Goal: Task Accomplishment & Management: Complete application form

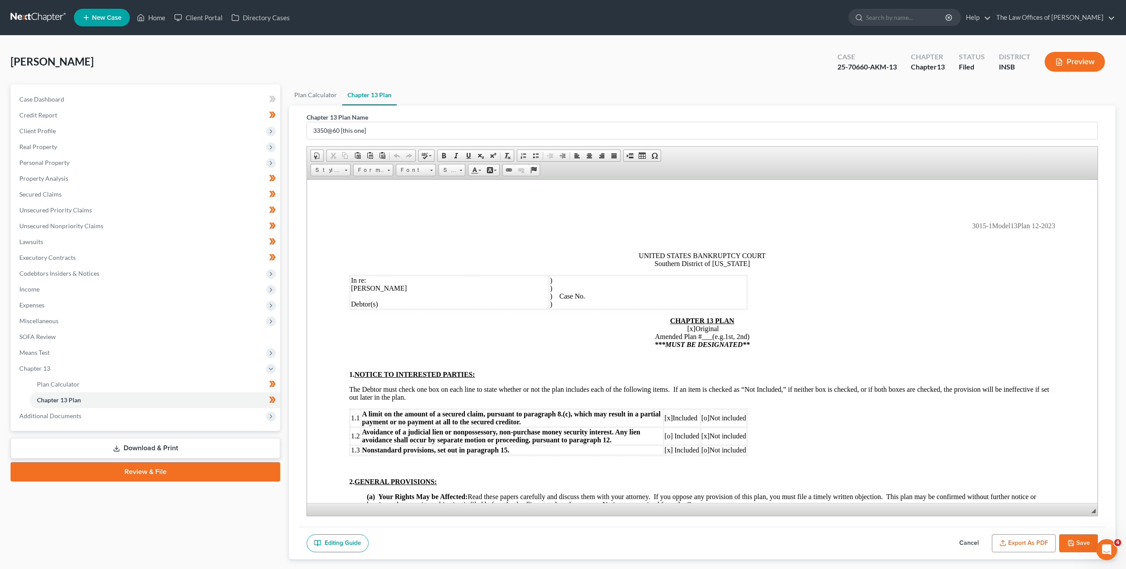
scroll to position [355, 0]
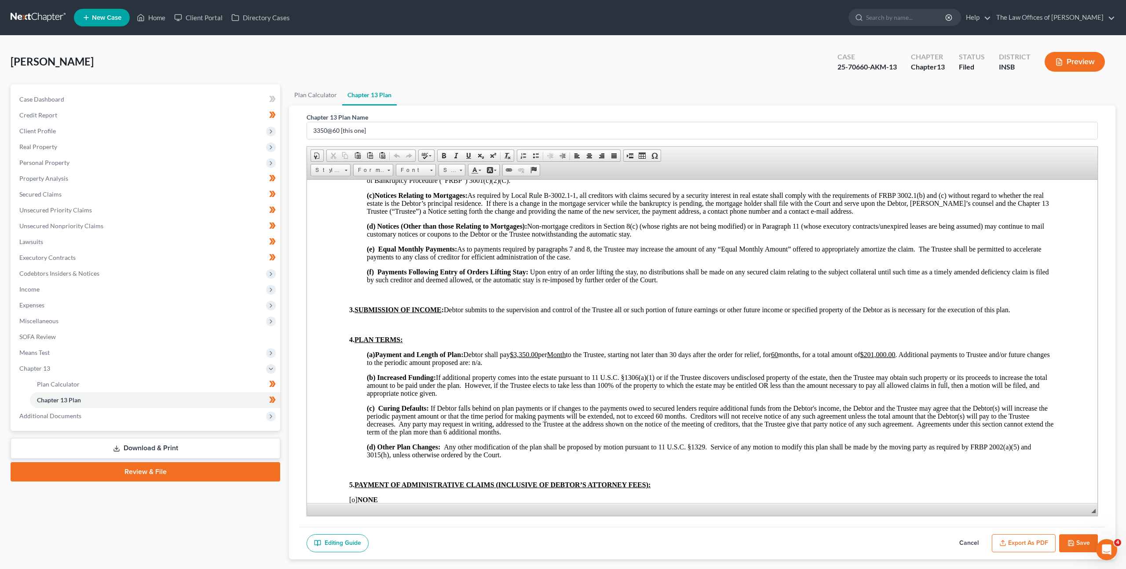
click at [18, 16] on link at bounding box center [39, 18] width 56 height 16
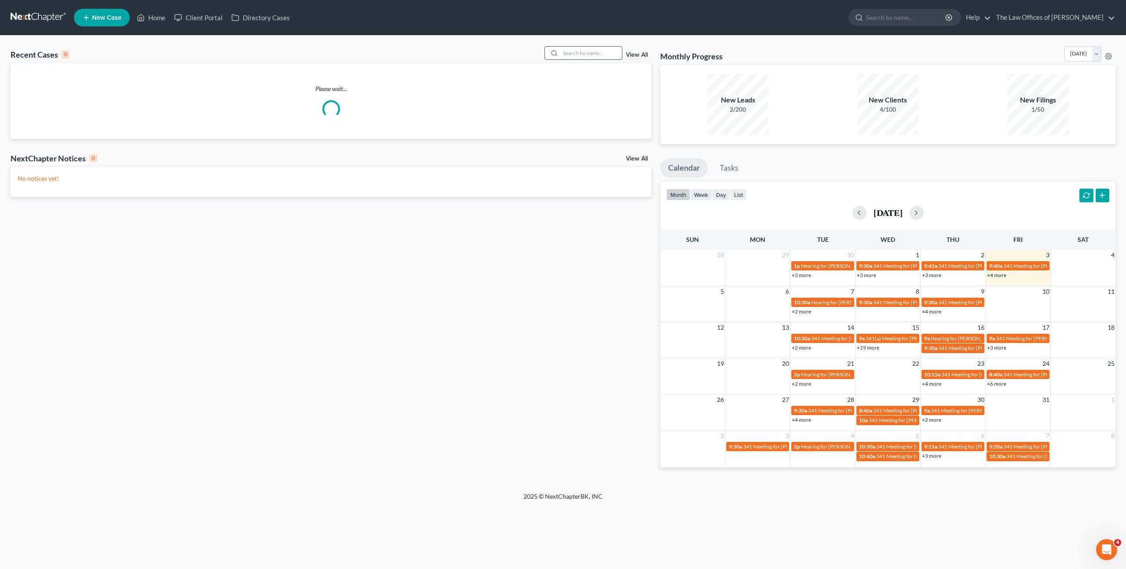
click at [580, 52] on input "search" at bounding box center [592, 53] width 62 height 13
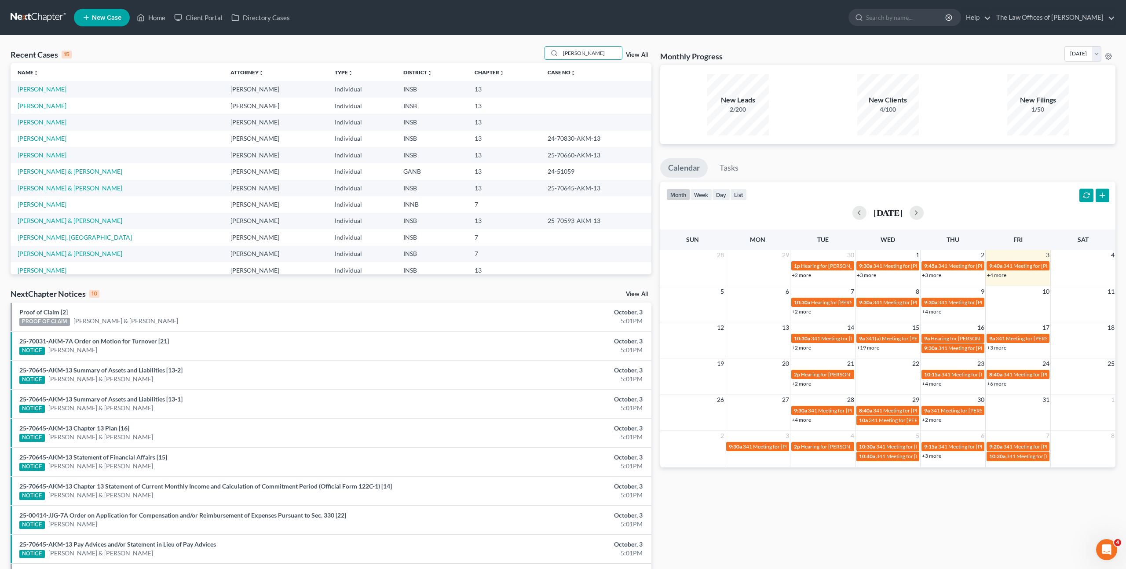
type input "Lara"
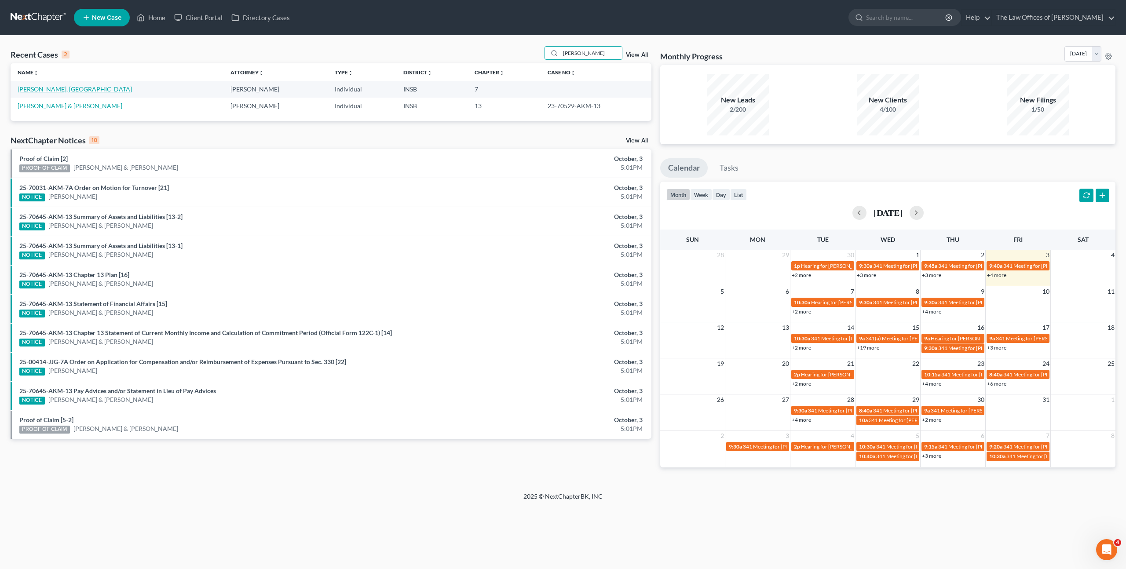
click at [44, 88] on link "[PERSON_NAME], [GEOGRAPHIC_DATA]" at bounding box center [75, 88] width 114 height 7
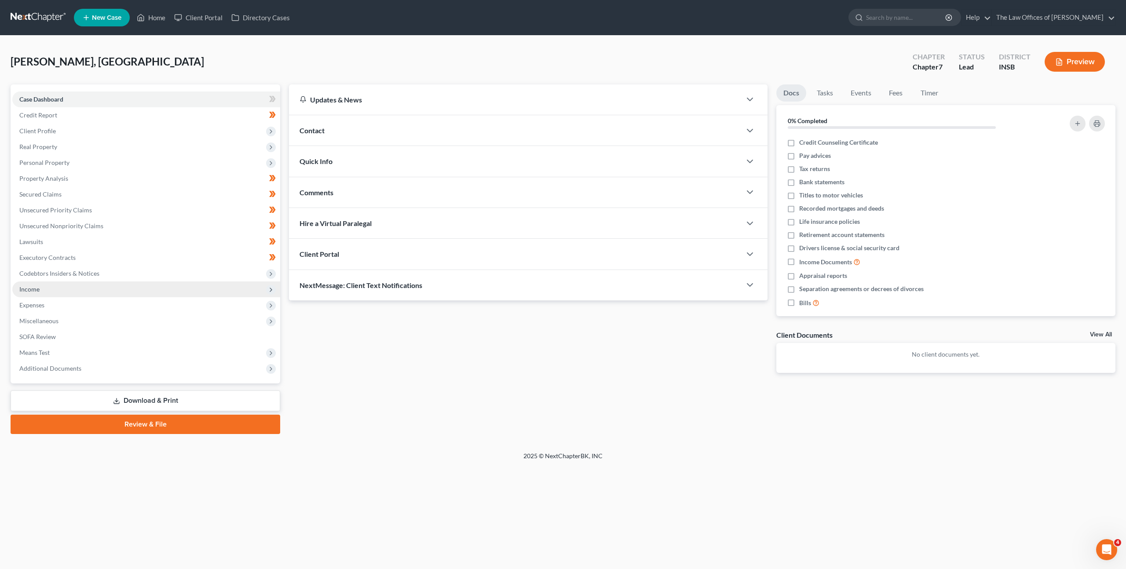
click at [103, 284] on span "Income" at bounding box center [146, 290] width 268 height 16
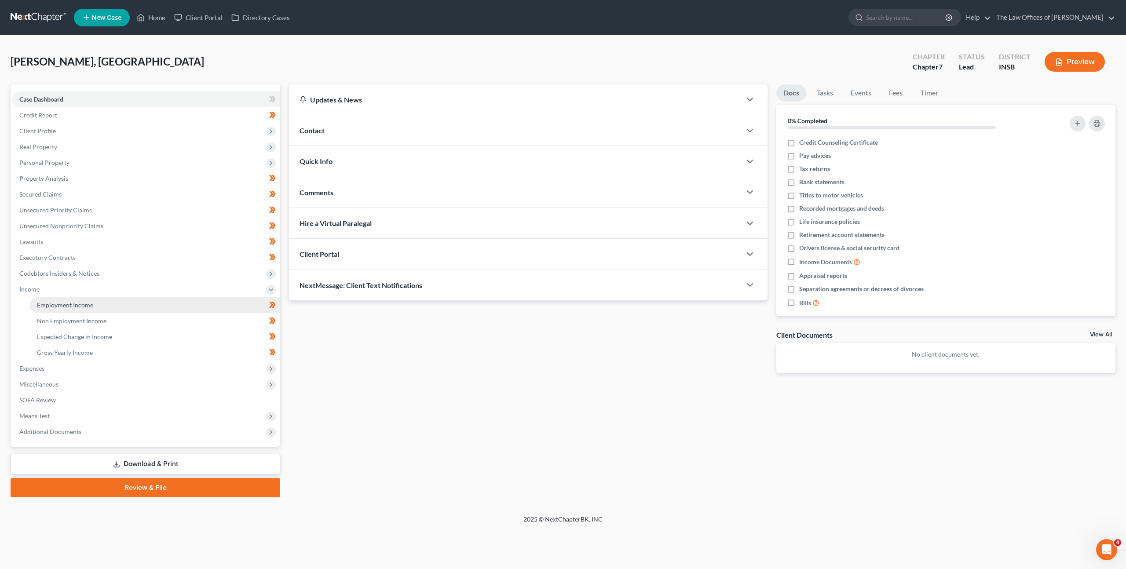
click at [97, 297] on link "Employment Income" at bounding box center [155, 305] width 250 height 16
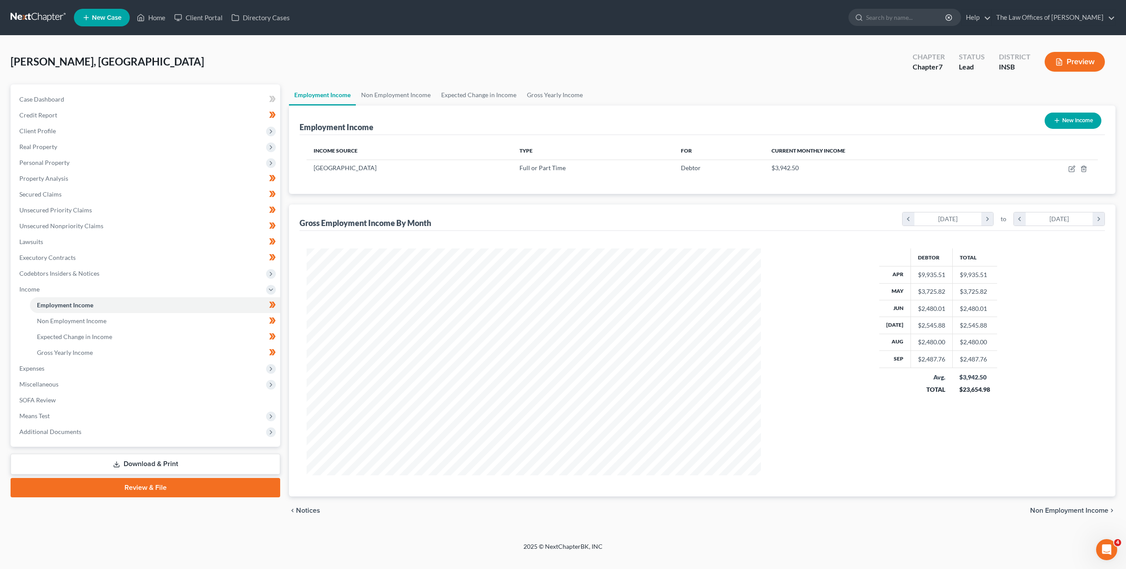
scroll to position [227, 472]
click at [387, 189] on div "Income Source Type For Current Monthly Income Echo Community Health Center Full…" at bounding box center [703, 164] width 806 height 59
click at [701, 242] on div "Debtor Total Apr $9,935.51 $9,935.51 May $3,725.82 $3,725.82 Jun $2,480.01 $2,4…" at bounding box center [703, 364] width 806 height 266
click at [28, 23] on link at bounding box center [39, 18] width 56 height 16
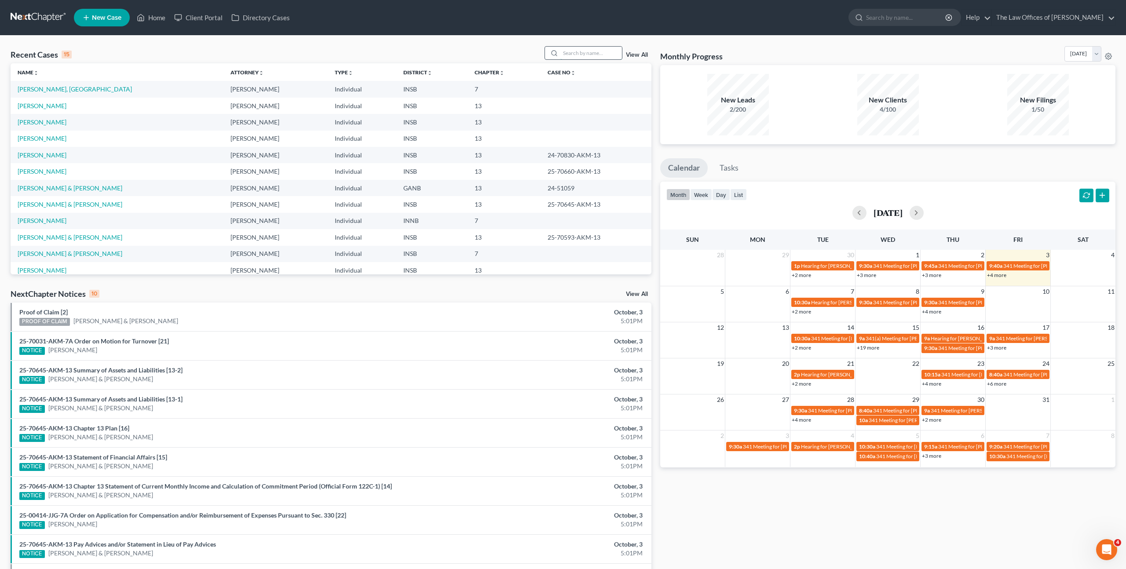
click at [590, 56] on input "search" at bounding box center [592, 53] width 62 height 13
click at [615, 45] on div "Recent Cases 15 View All Name unfold_more expand_more expand_less Attorney unfo…" at bounding box center [563, 327] width 1126 height 582
click at [601, 51] on input "search" at bounding box center [592, 53] width 62 height 13
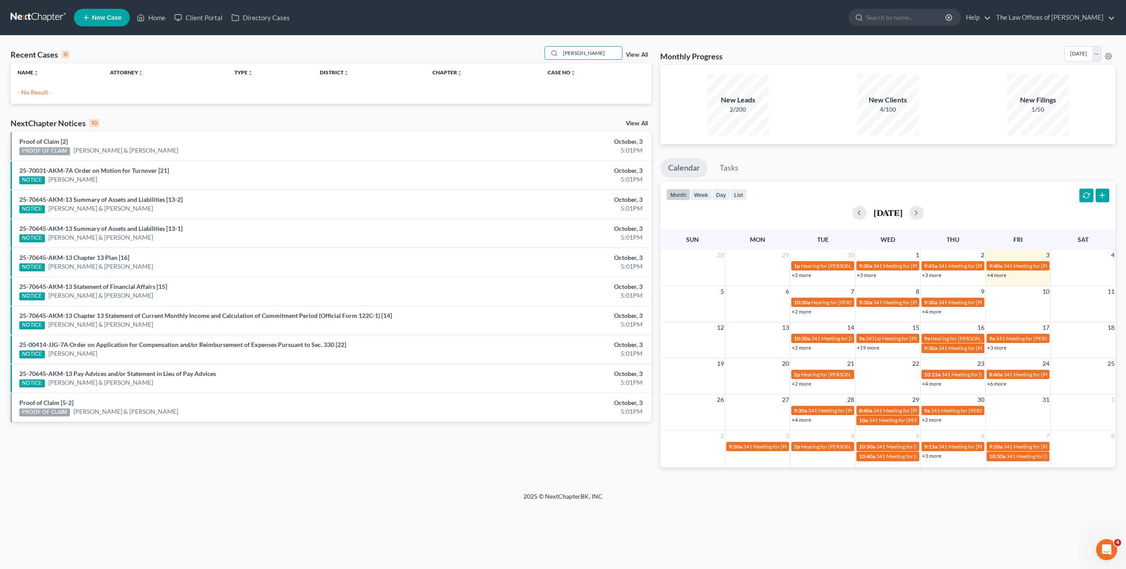
type input "Thomas"
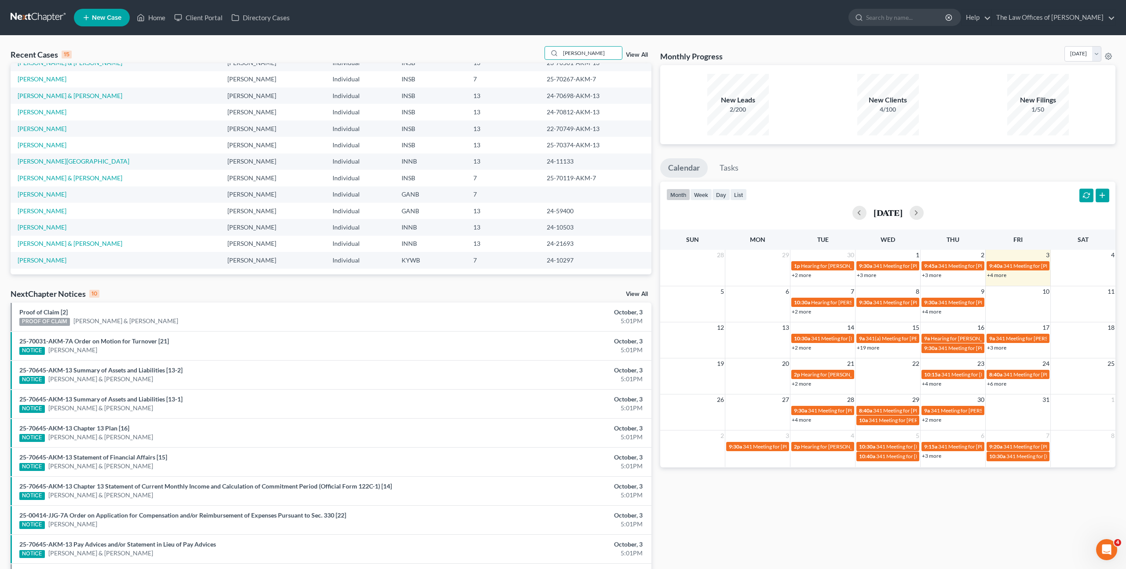
scroll to position [60, 0]
click at [40, 227] on link "Grayam, Thomas" at bounding box center [42, 226] width 49 height 7
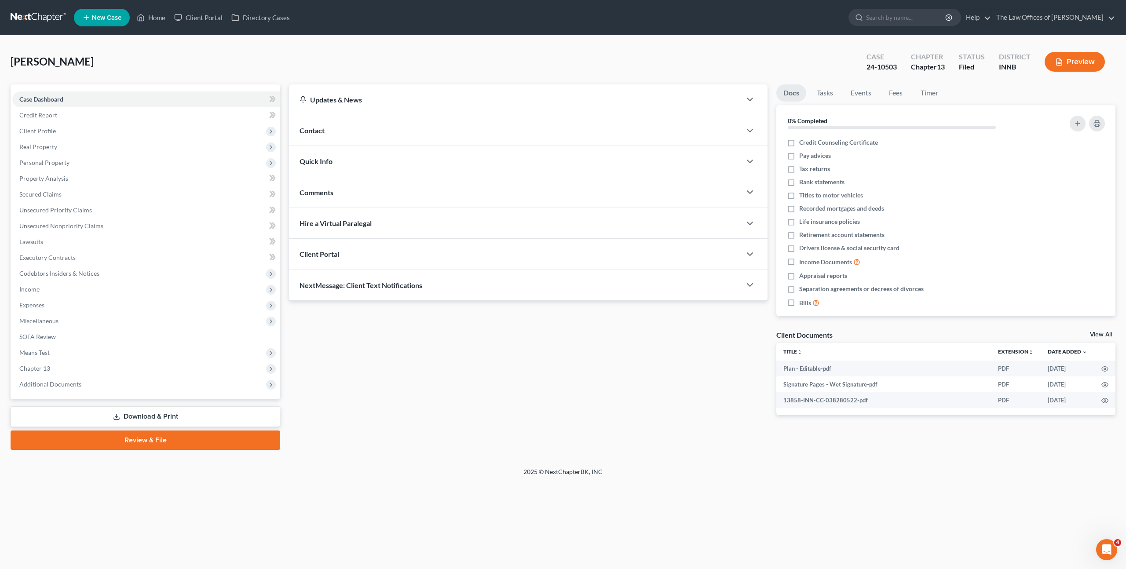
click at [38, 11] on link at bounding box center [39, 18] width 56 height 16
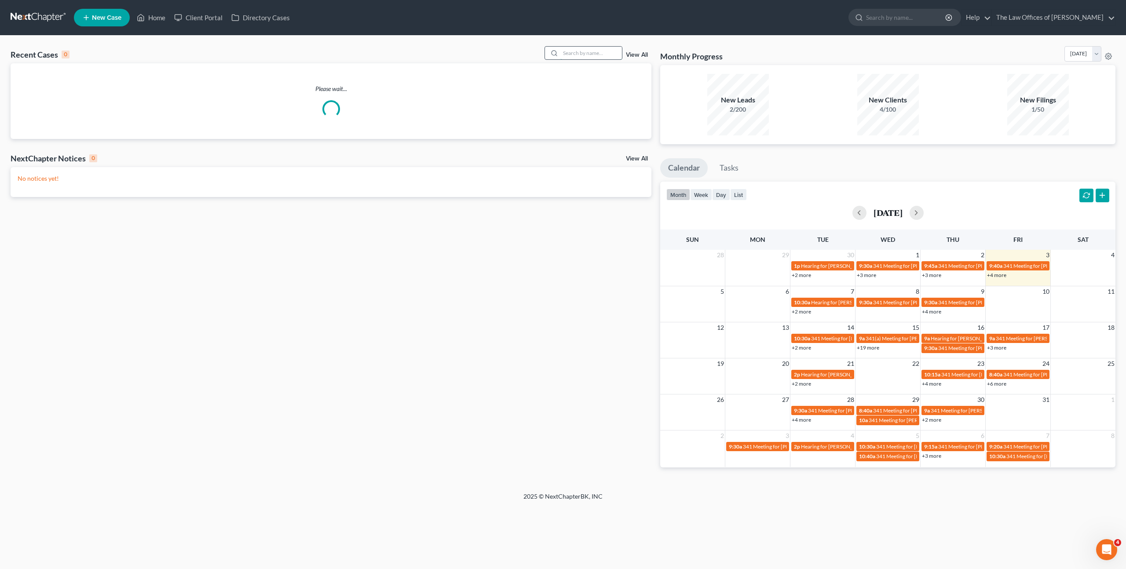
click at [595, 54] on input "search" at bounding box center [592, 53] width 62 height 13
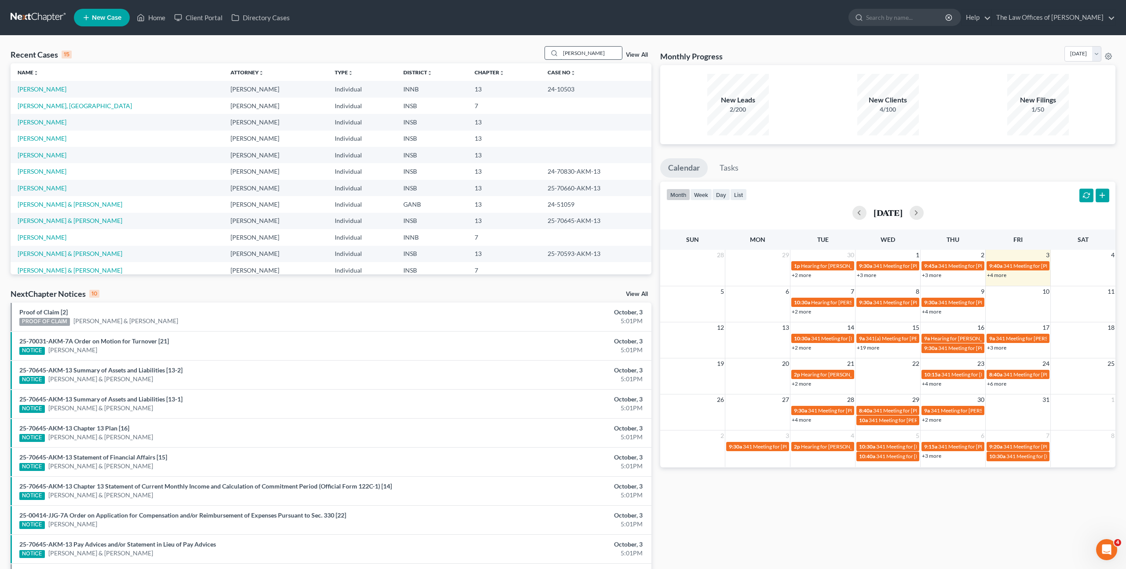
type input "Christopher Smith"
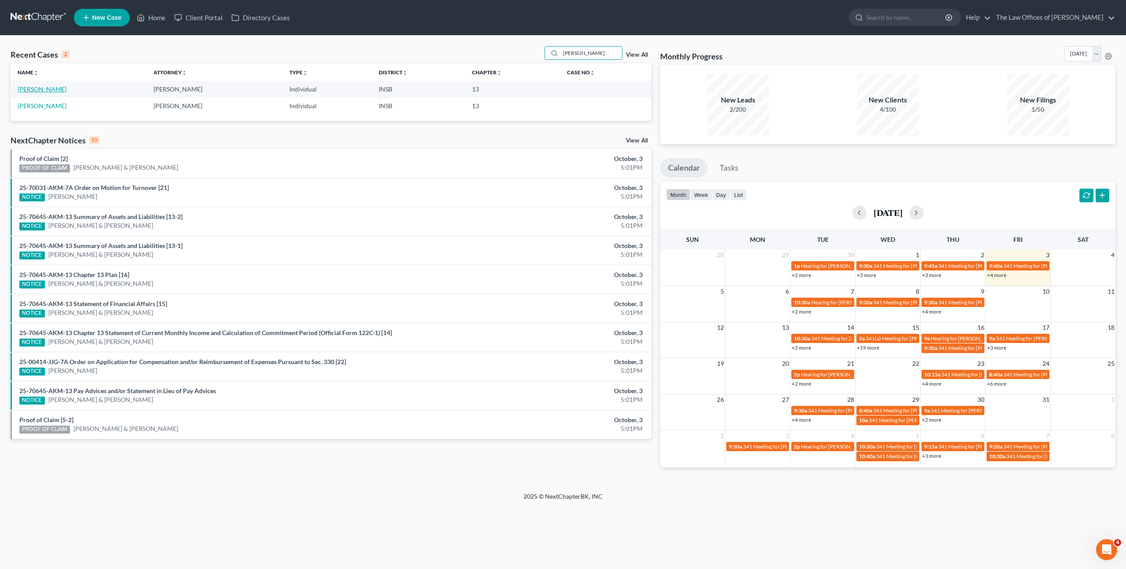
click at [49, 87] on link "[PERSON_NAME]" at bounding box center [42, 88] width 49 height 7
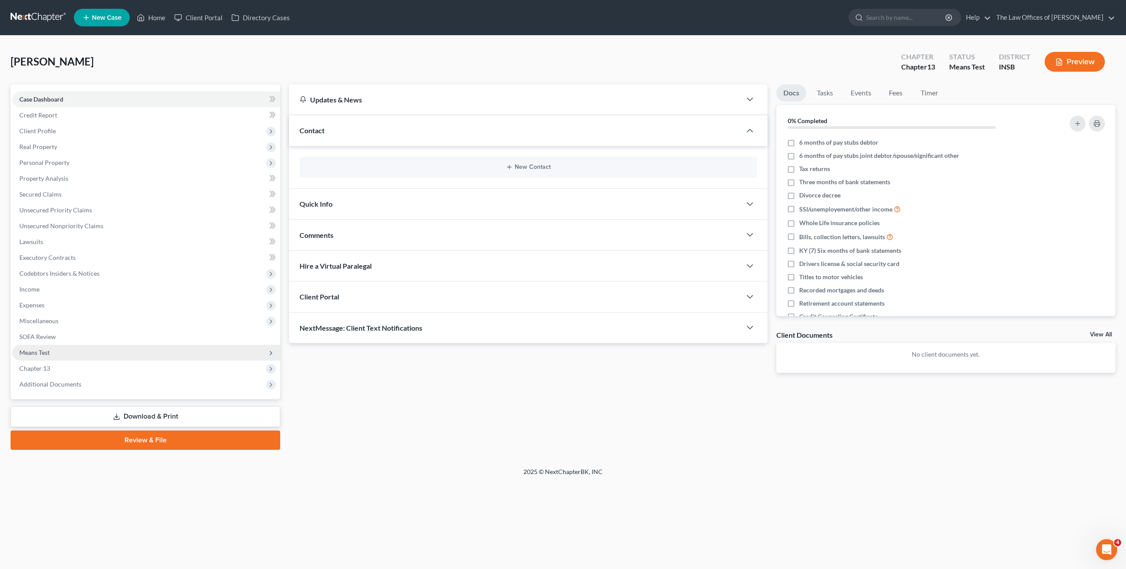
drag, startPoint x: 175, startPoint y: 349, endPoint x: 180, endPoint y: 349, distance: 5.7
click at [175, 349] on span "Means Test" at bounding box center [146, 353] width 268 height 16
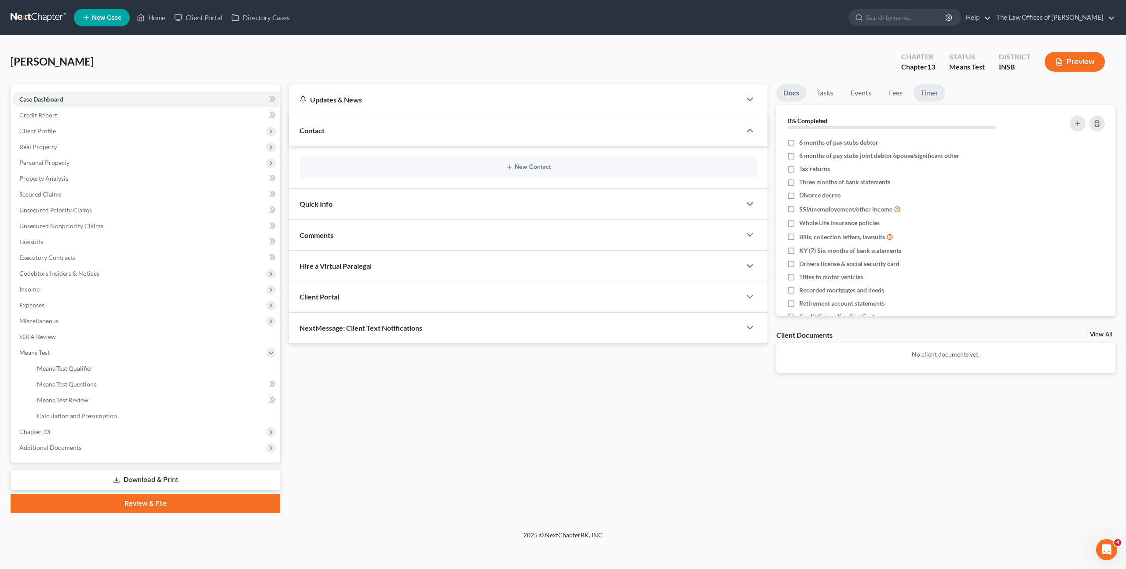
click at [929, 99] on link "Timer" at bounding box center [930, 92] width 32 height 17
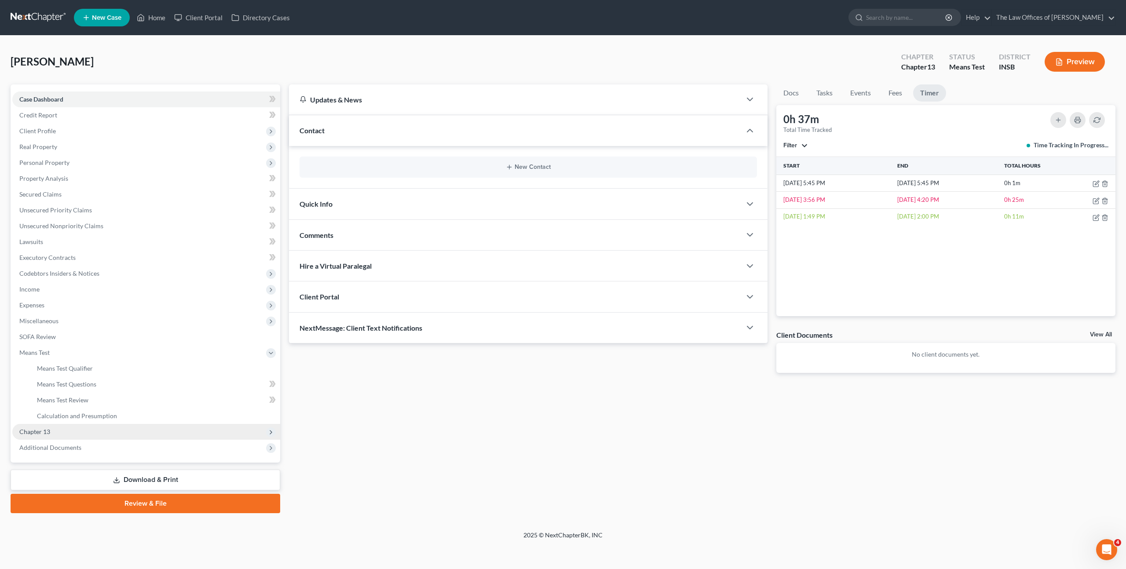
click at [136, 428] on span "Chapter 13" at bounding box center [146, 432] width 268 height 16
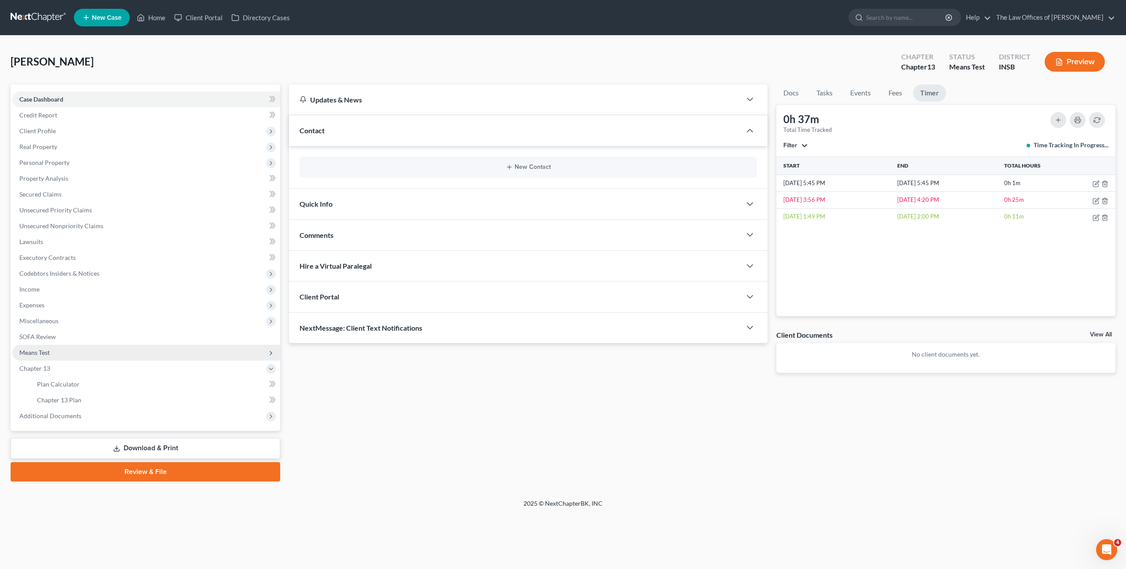
click at [148, 346] on span "Means Test" at bounding box center [146, 353] width 268 height 16
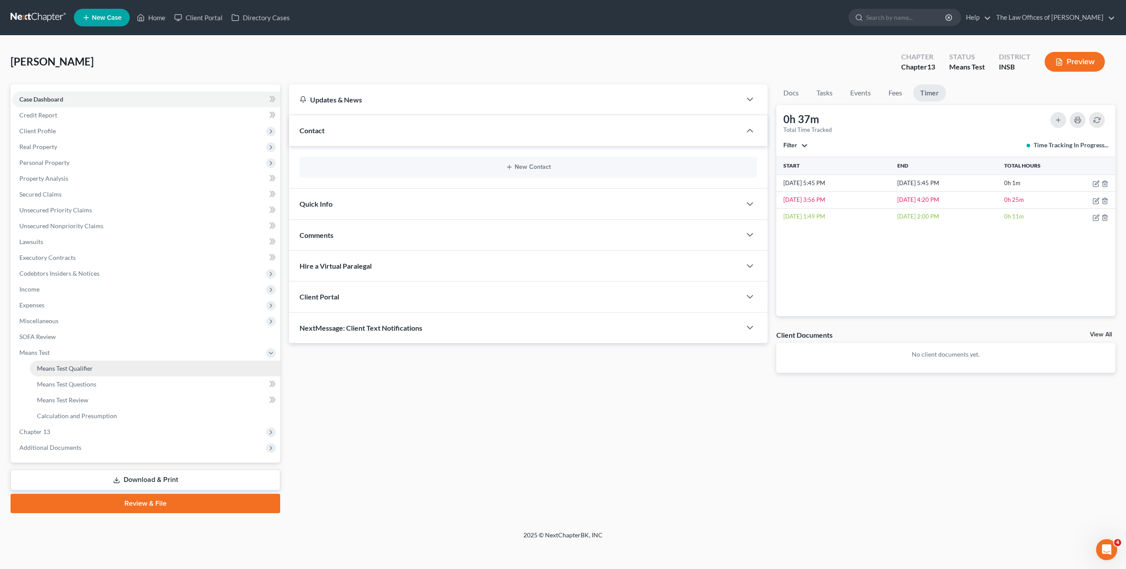
click at [142, 373] on link "Means Test Qualifier" at bounding box center [155, 369] width 250 height 16
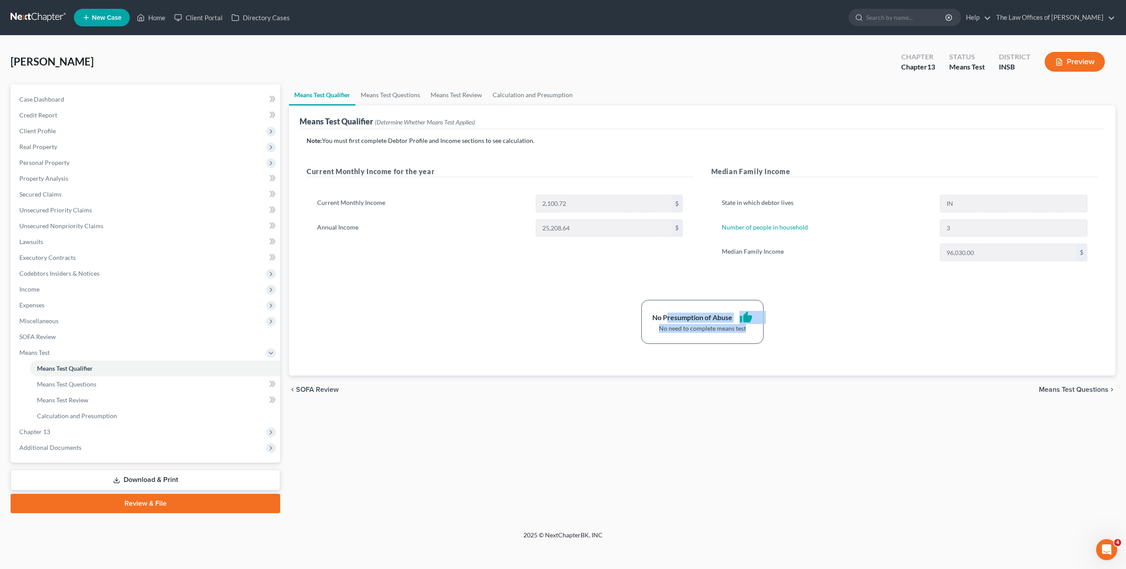
drag, startPoint x: 713, startPoint y: 320, endPoint x: 811, endPoint y: 325, distance: 98.7
click at [812, 325] on div "No Presumption of Abuse thumb_up No need to complete means test" at bounding box center [702, 322] width 800 height 44
click at [811, 319] on div "No Presumption of Abuse thumb_up No need to complete means test" at bounding box center [702, 322] width 800 height 44
click at [378, 103] on link "Means Test Questions" at bounding box center [391, 94] width 70 height 21
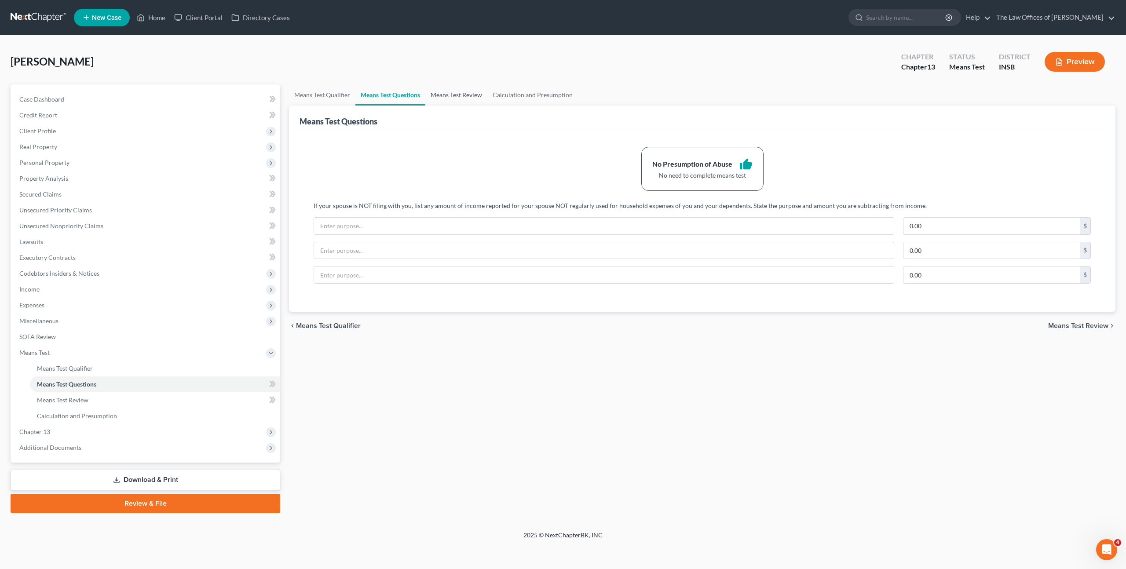
click at [461, 103] on link "Means Test Review" at bounding box center [456, 94] width 62 height 21
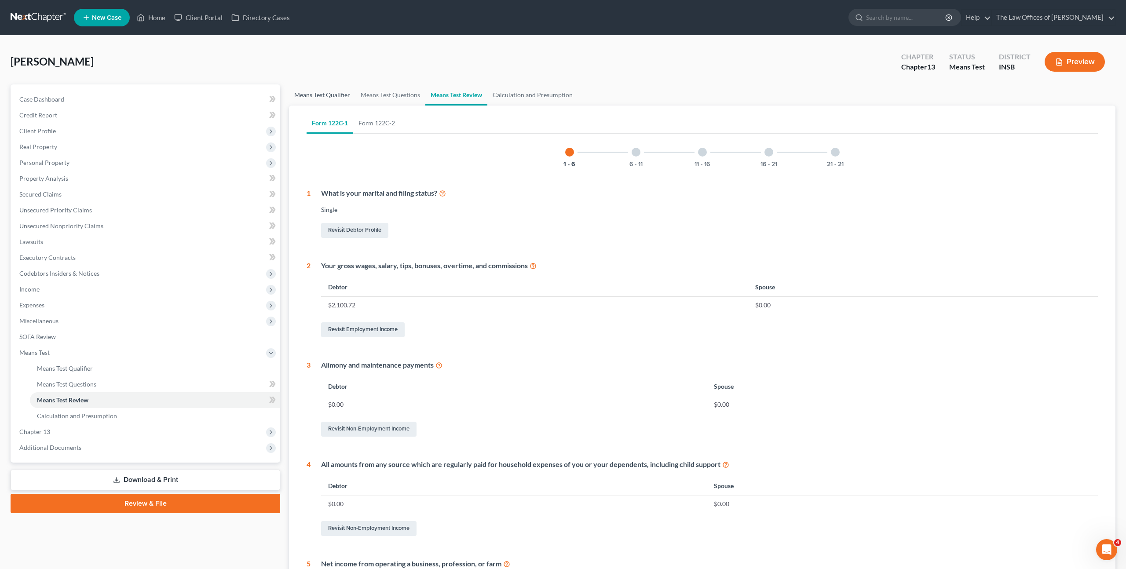
click at [309, 97] on link "Means Test Qualifier" at bounding box center [322, 94] width 66 height 21
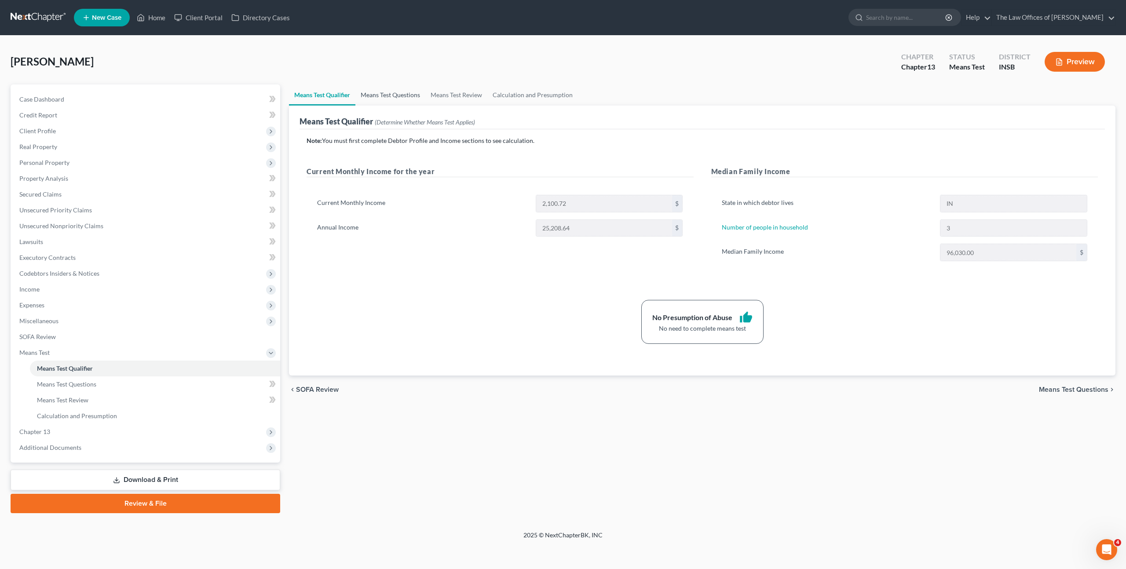
click at [379, 97] on link "Means Test Questions" at bounding box center [391, 94] width 70 height 21
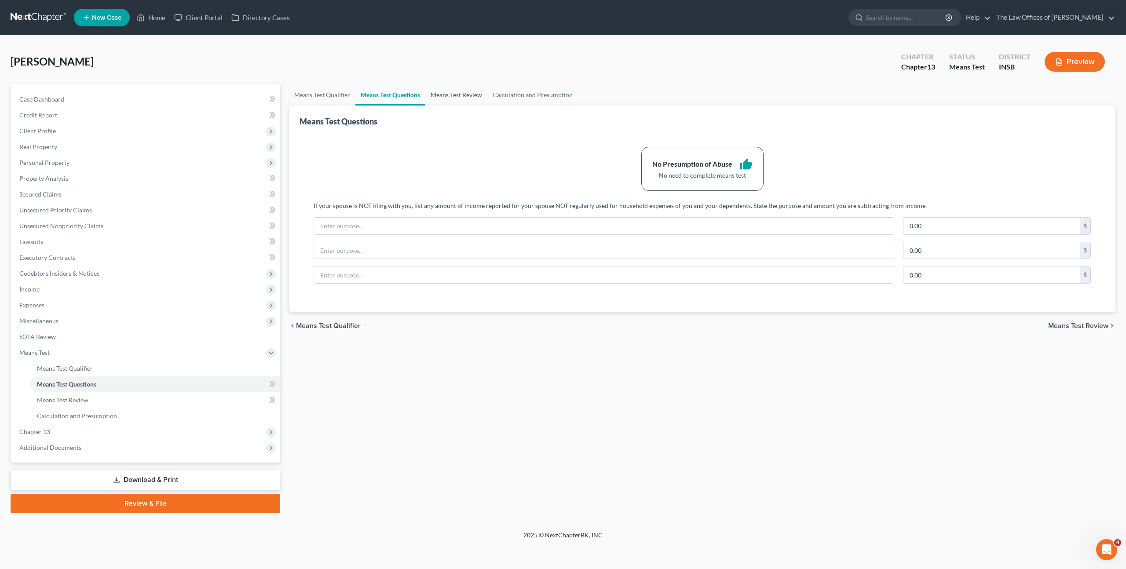
click at [469, 91] on link "Means Test Review" at bounding box center [456, 94] width 62 height 21
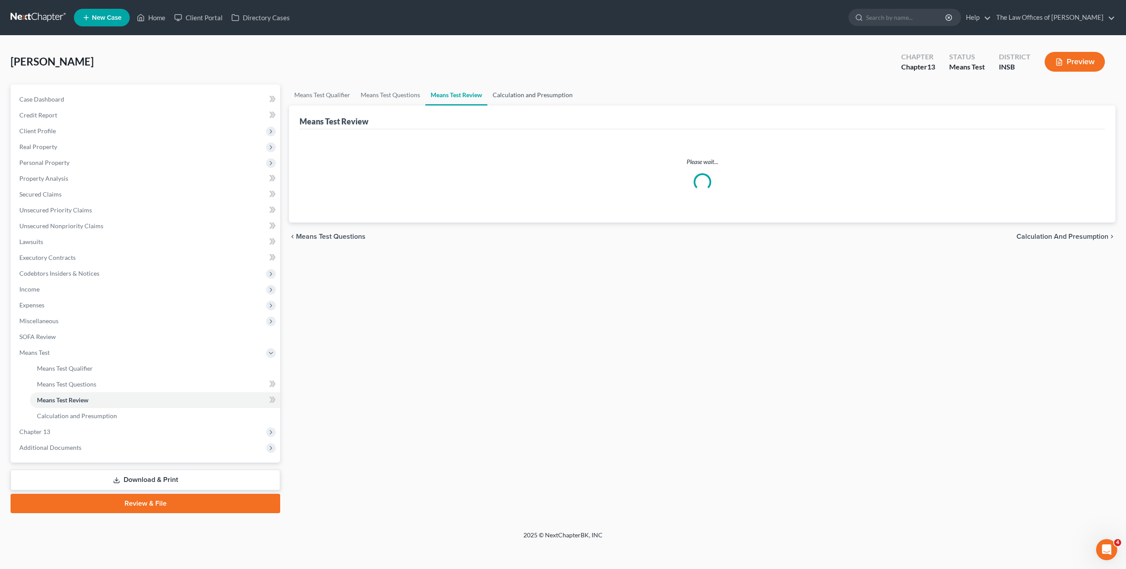
drag, startPoint x: 535, startPoint y: 93, endPoint x: 536, endPoint y: 100, distance: 7.2
click at [535, 94] on link "Calculation and Presumption" at bounding box center [533, 94] width 91 height 21
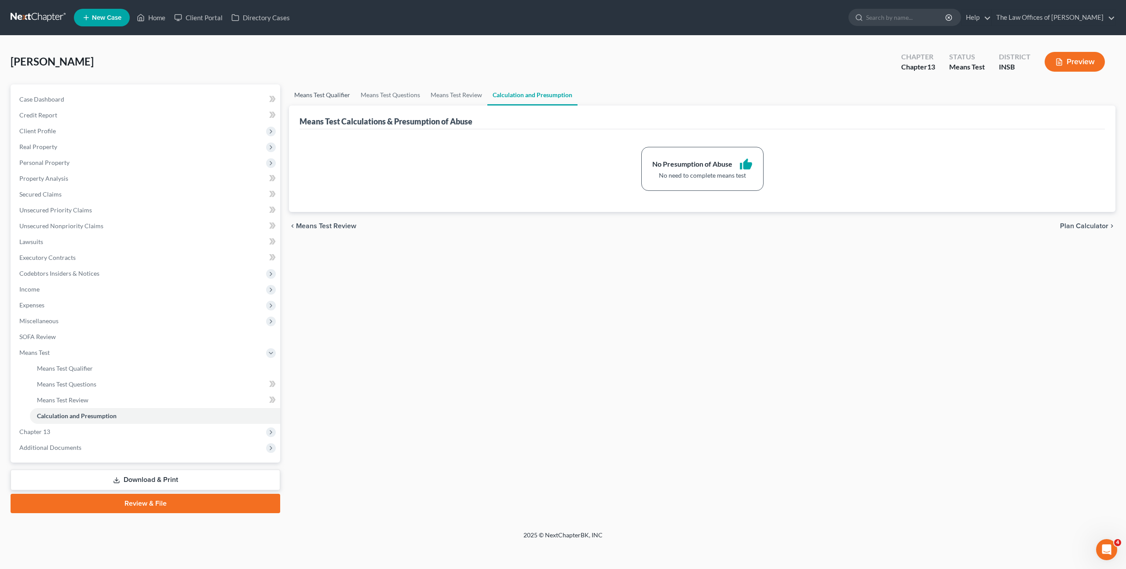
drag, startPoint x: 322, startPoint y: 98, endPoint x: 321, endPoint y: 104, distance: 6.2
click at [322, 98] on link "Means Test Qualifier" at bounding box center [322, 94] width 66 height 21
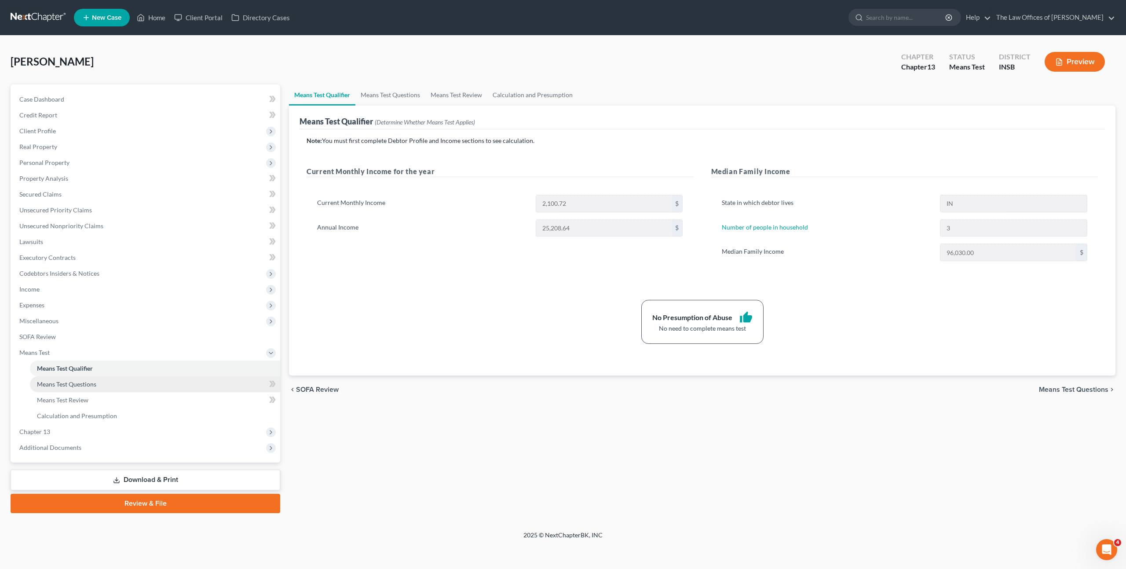
click at [228, 383] on link "Means Test Questions" at bounding box center [155, 385] width 250 height 16
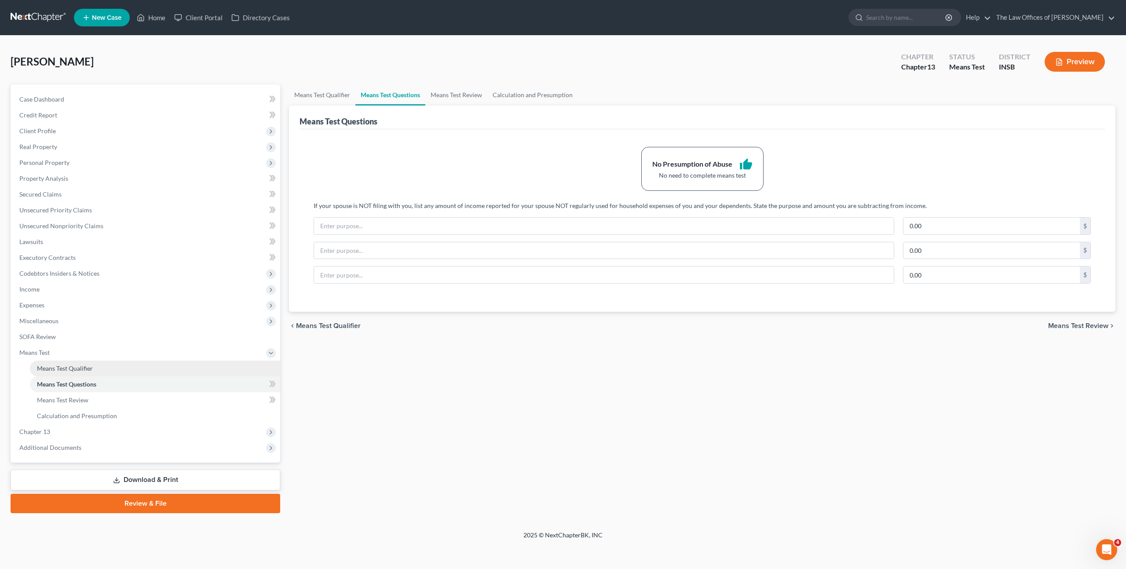
click at [230, 370] on link "Means Test Qualifier" at bounding box center [155, 369] width 250 height 16
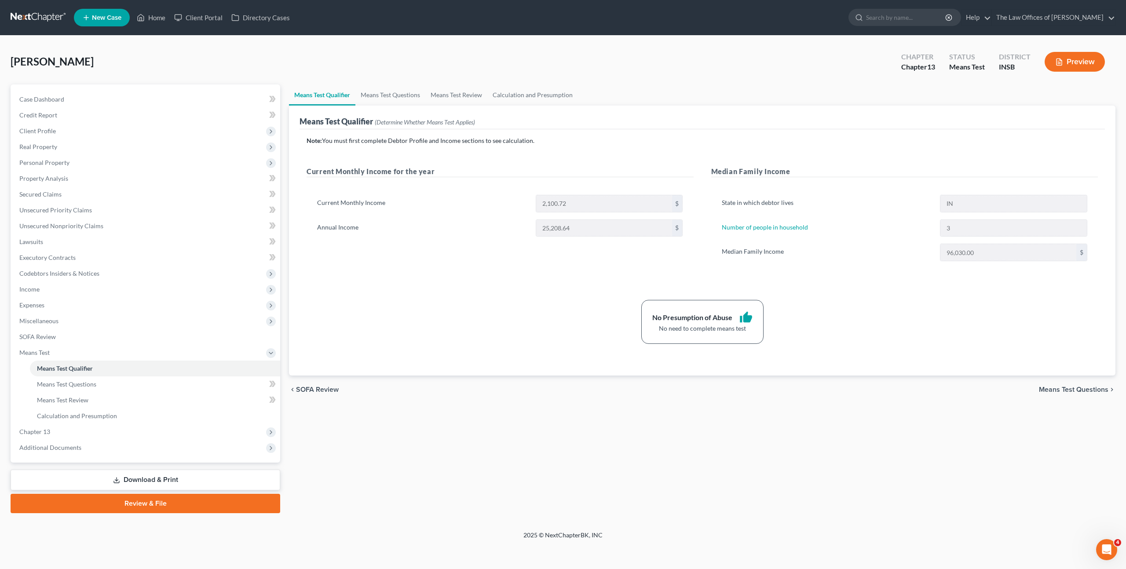
click at [444, 304] on div "No Presumption of Abuse thumb_up No need to complete means test" at bounding box center [702, 322] width 800 height 44
drag, startPoint x: 653, startPoint y: 322, endPoint x: 732, endPoint y: 319, distance: 78.8
click at [732, 319] on div "No Presumption of Abuse" at bounding box center [692, 318] width 80 height 10
click at [618, 348] on div "Note: You must first complete Debtor Profile and Income sections to see calcula…" at bounding box center [703, 252] width 806 height 246
click at [175, 337] on link "SOFA Review" at bounding box center [146, 337] width 268 height 16
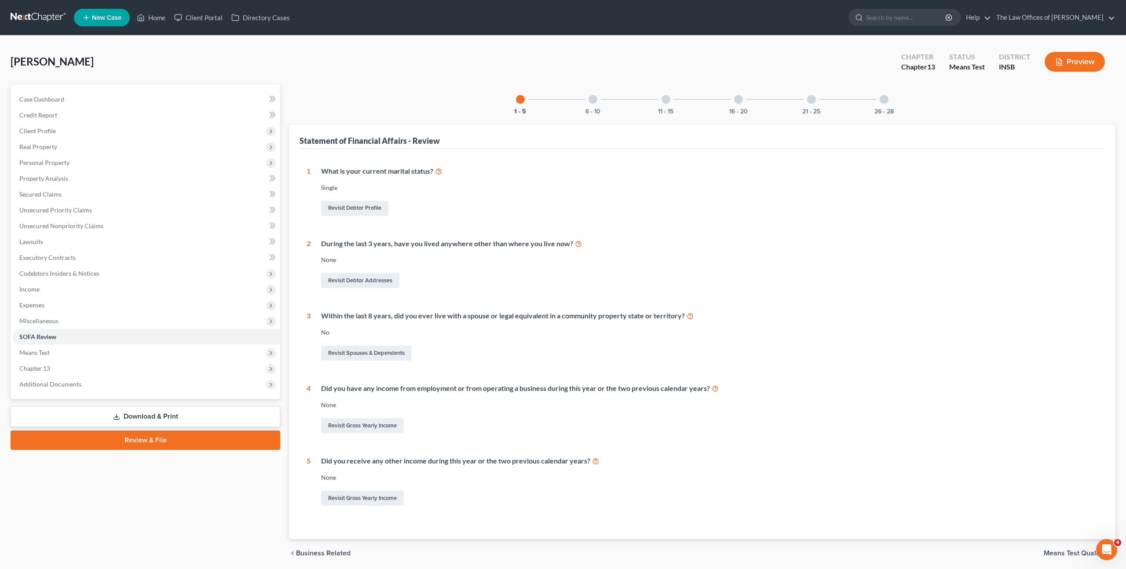
click at [851, 195] on div "What is your current marital status? Single Revisit Debtor Profile" at bounding box center [705, 191] width 788 height 51
click at [877, 264] on div "During the last 3 years, have you lived anywhere other than where you live now?…" at bounding box center [705, 264] width 788 height 51
click at [42, 19] on link at bounding box center [39, 18] width 56 height 16
